Goal: Information Seeking & Learning: Understand process/instructions

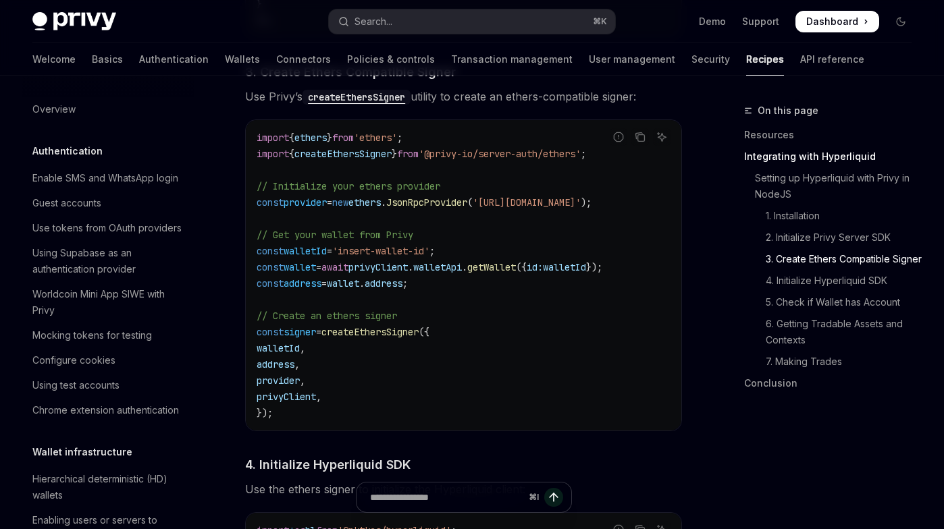
scroll to position [1299, 0]
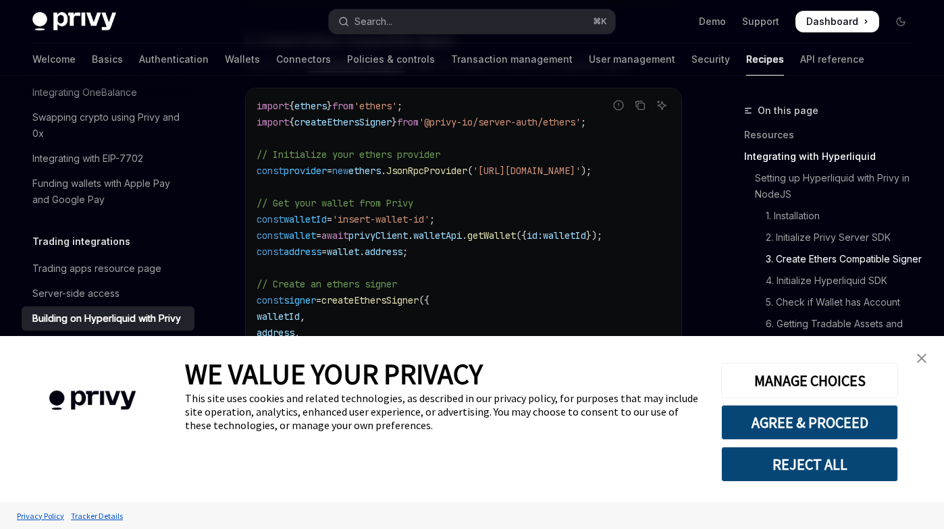
type textarea "*"
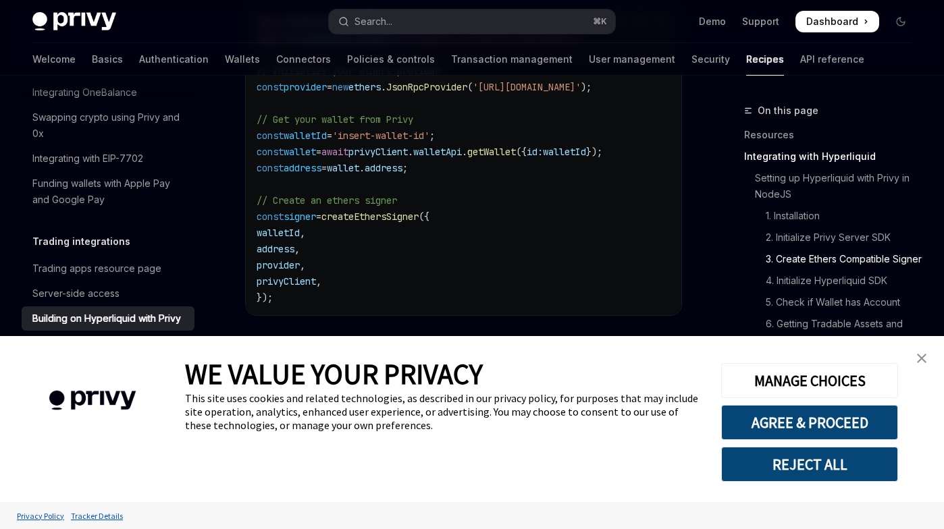
scroll to position [1216, 0]
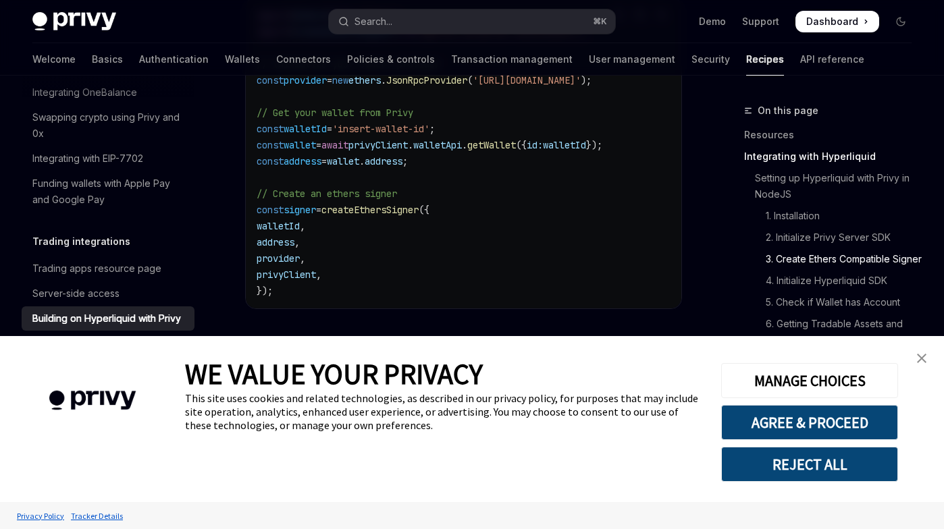
click at [923, 357] on img "close banner" at bounding box center [921, 358] width 9 height 9
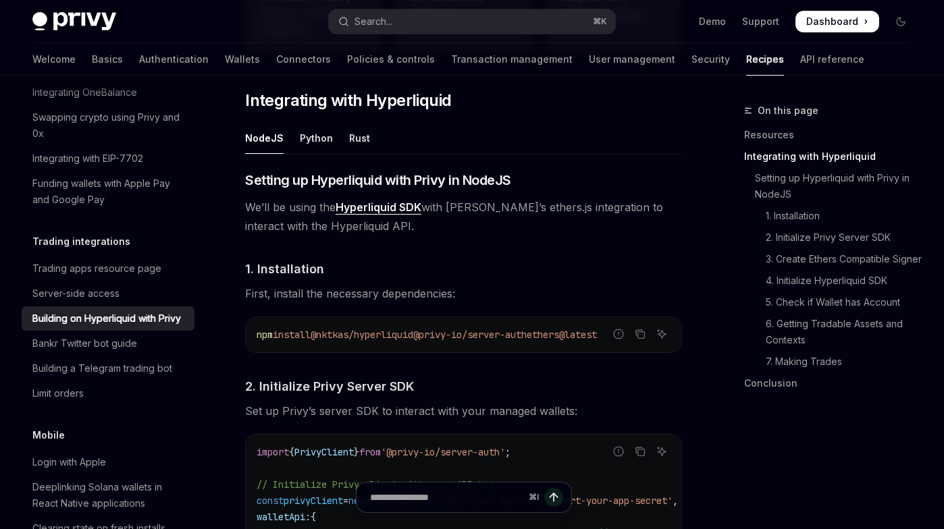
scroll to position [549, 0]
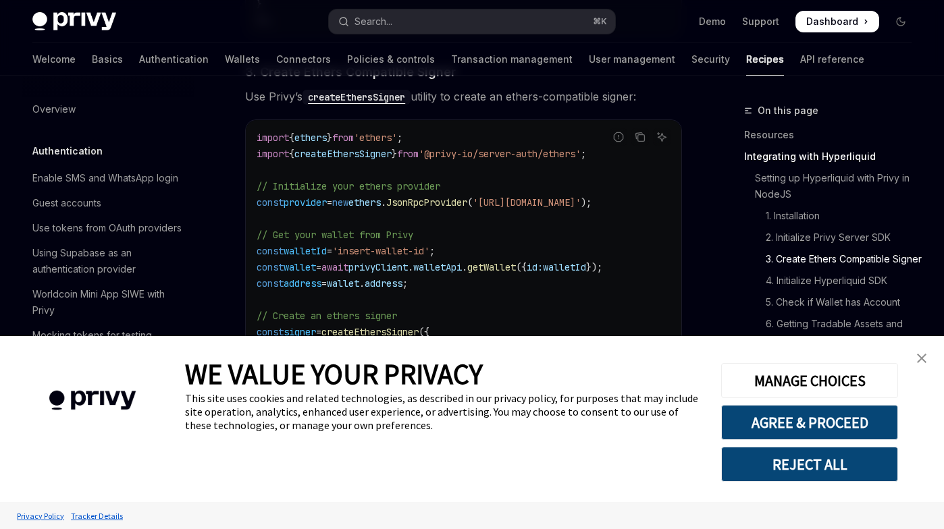
scroll to position [1299, 0]
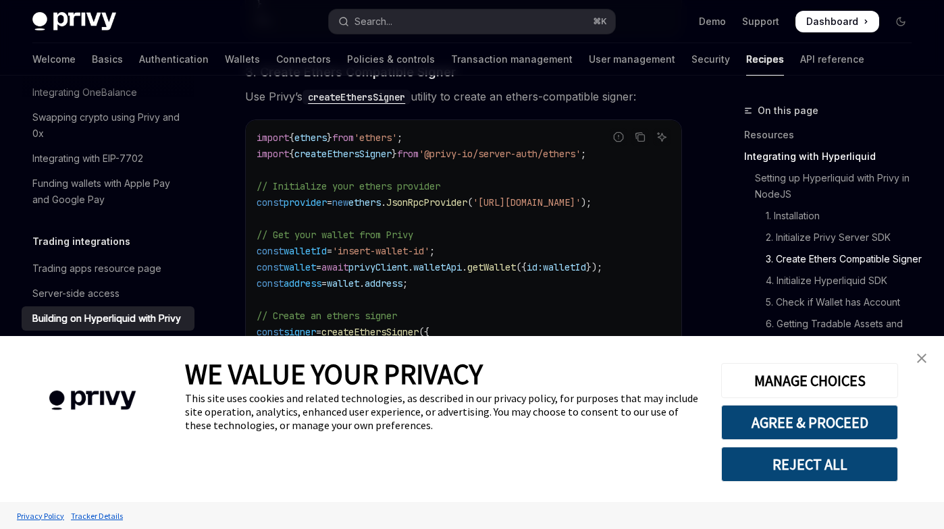
click at [924, 355] on img "close banner" at bounding box center [921, 358] width 9 height 9
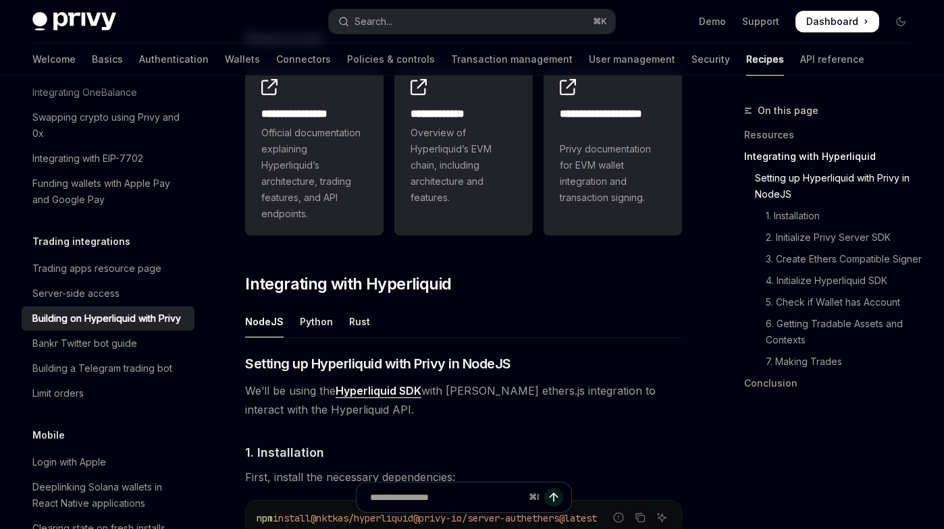
scroll to position [0, 0]
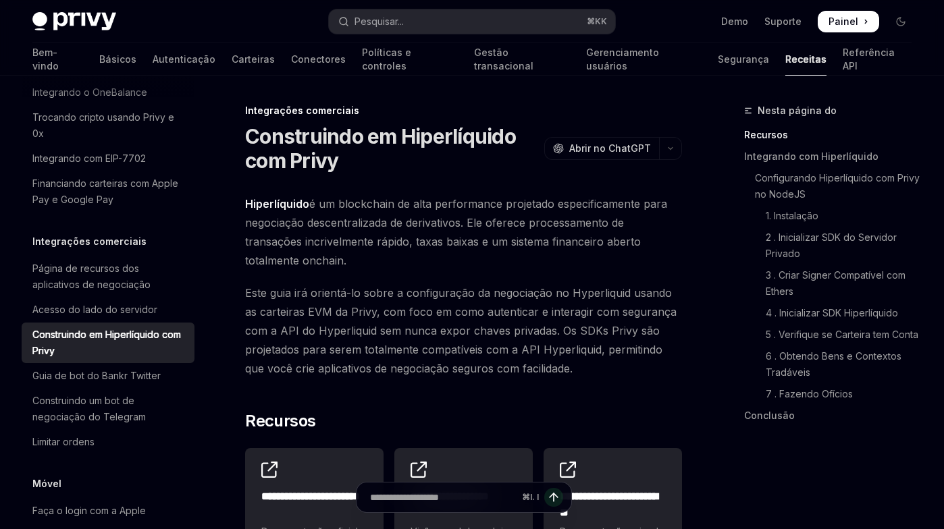
click at [287, 340] on span "Este guia irá orientá-lo sobre a configuração da negociação no Hyperliquid usan…" at bounding box center [463, 331] width 437 height 95
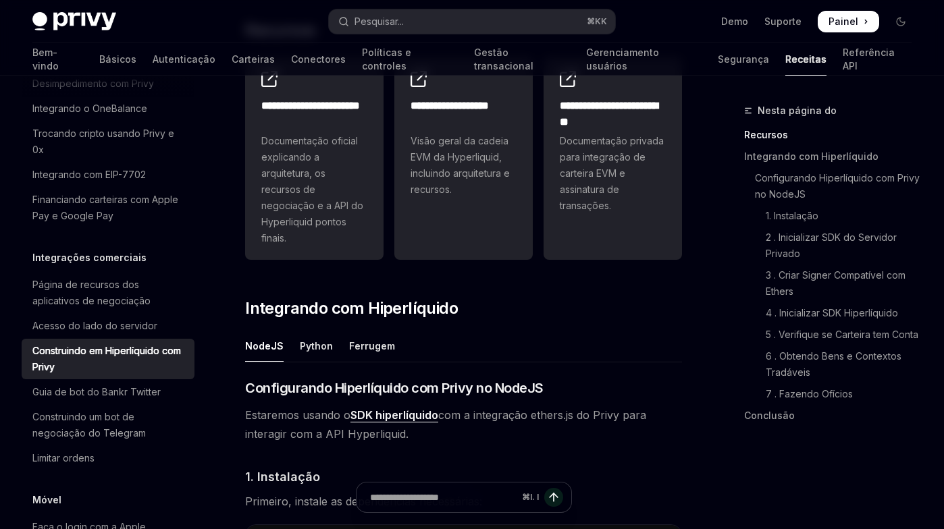
scroll to position [394, 0]
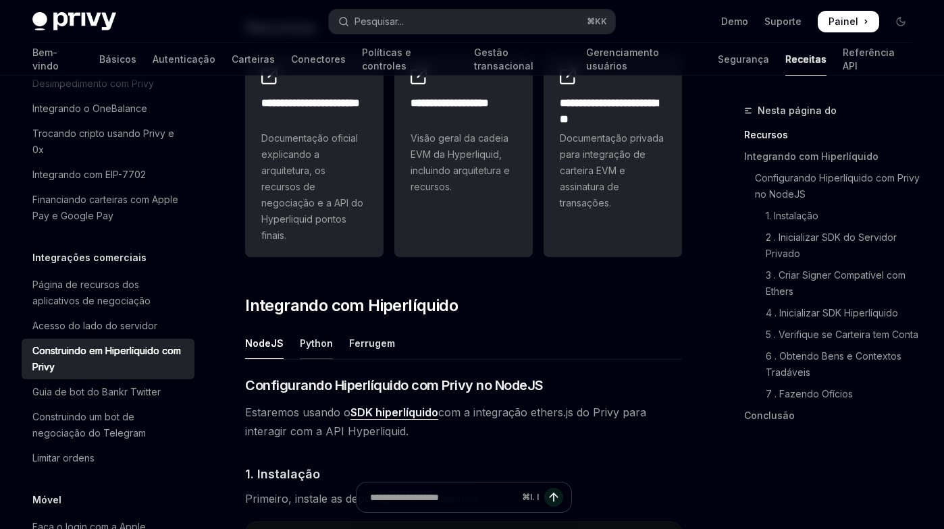
click at [302, 339] on div "Python" at bounding box center [316, 344] width 33 height 32
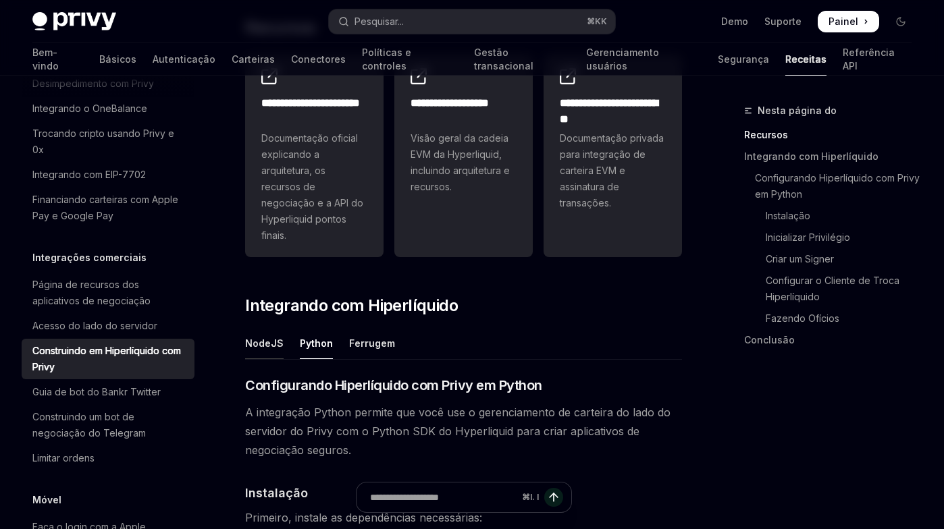
click at [262, 340] on div "NodeJS" at bounding box center [264, 344] width 38 height 32
type textarea "*"
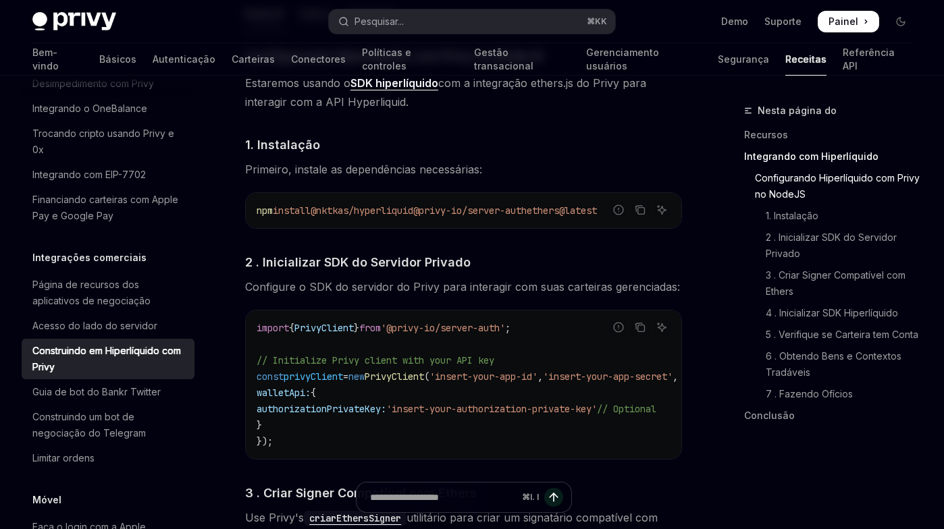
scroll to position [727, 0]
